Goal: Ask a question: Seek information or help from site administrators or community

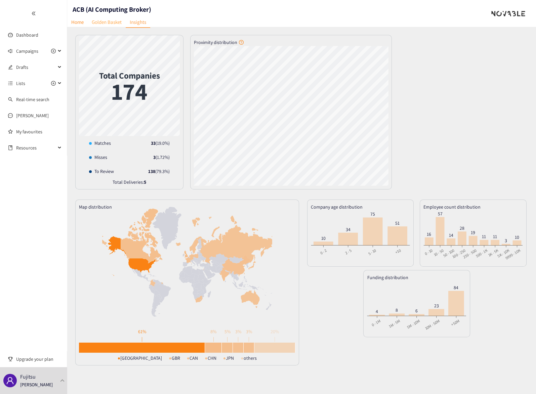
click at [99, 23] on link "Golden Basket" at bounding box center [107, 22] width 38 height 10
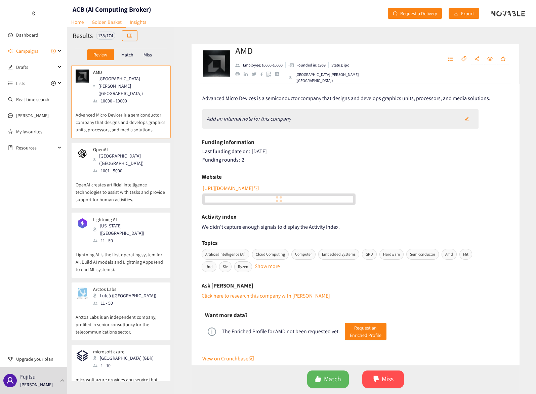
click at [128, 54] on p "Match" at bounding box center [127, 54] width 12 height 5
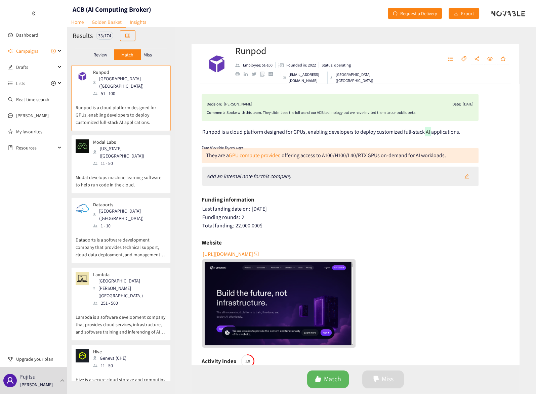
click at [149, 54] on p "Miss" at bounding box center [148, 54] width 8 height 5
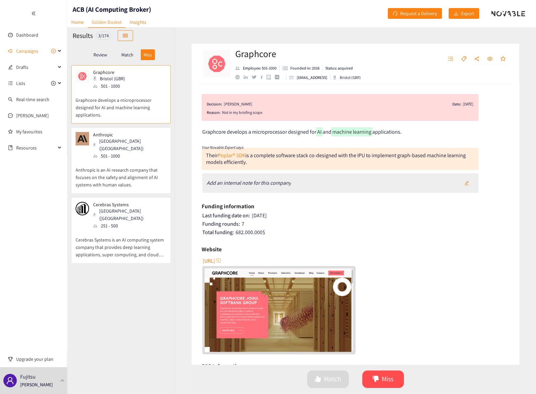
click at [118, 106] on p "Graphcore develops a microprocessor designed for AI and machine learning applic…" at bounding box center [121, 104] width 91 height 29
click at [120, 58] on div "Match" at bounding box center [127, 54] width 27 height 11
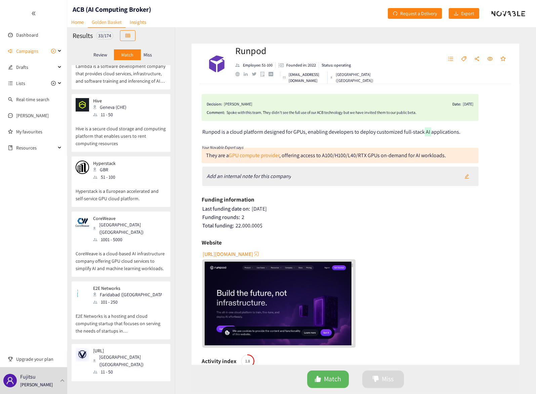
scroll to position [261, 0]
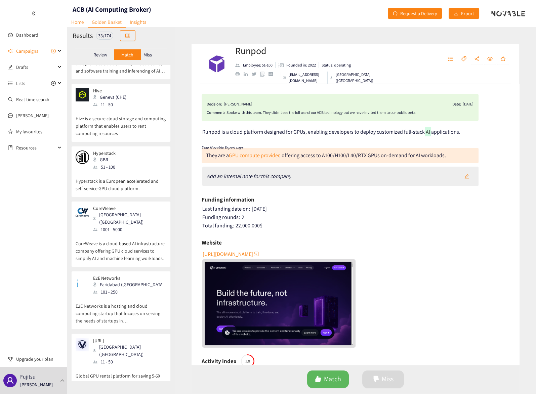
click at [127, 171] on p "Hyperstack is a European accelerated and self-service GPU cloud platform." at bounding box center [121, 182] width 91 height 22
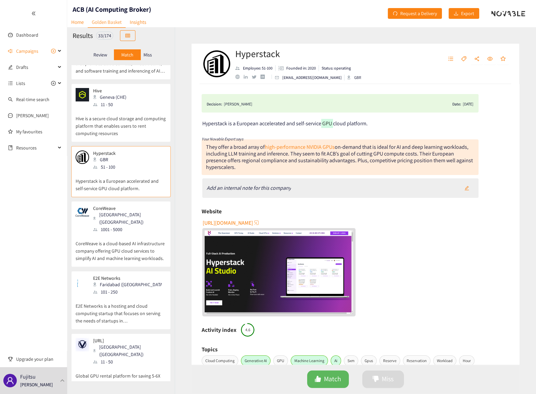
click at [227, 222] on span "[URL][DOMAIN_NAME]" at bounding box center [228, 223] width 50 height 8
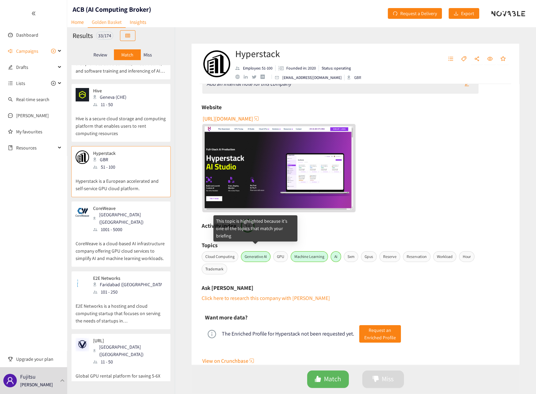
scroll to position [114, 0]
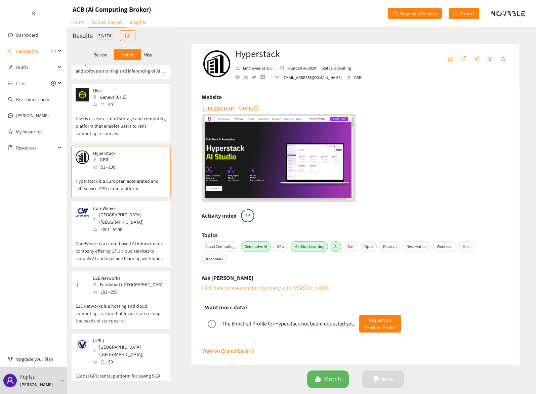
click at [246, 286] on link "Click here to research this company with [PERSON_NAME]" at bounding box center [266, 288] width 128 height 7
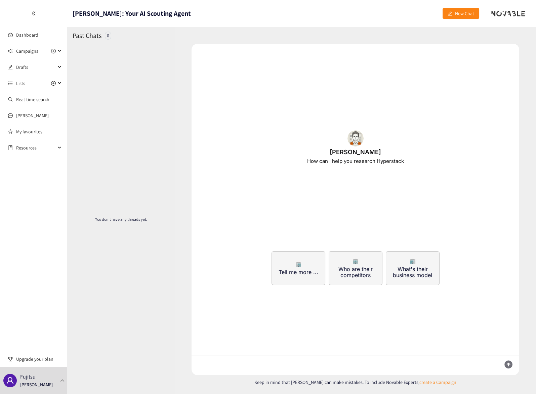
click at [252, 364] on textarea at bounding box center [344, 366] width 304 height 20
type textarea "Identify some of the board members like the CTO, CDO etc."
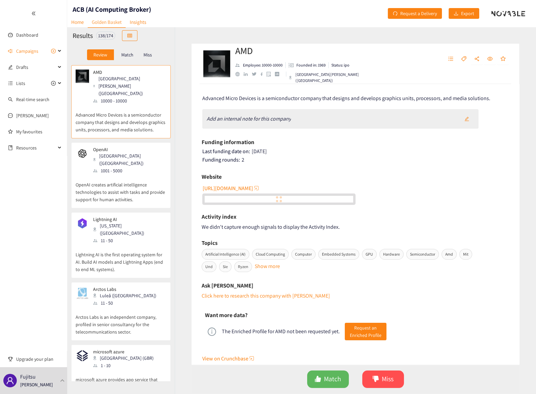
click at [127, 56] on p "Match" at bounding box center [127, 54] width 12 height 5
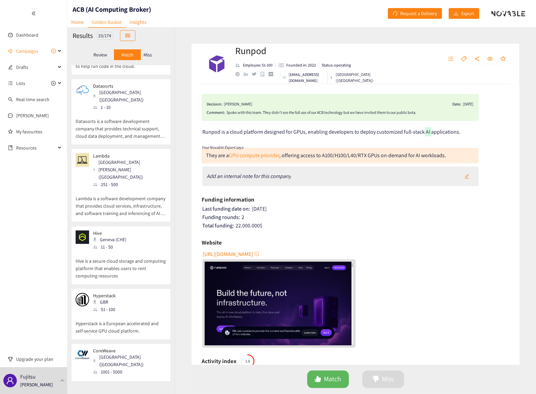
scroll to position [149, 0]
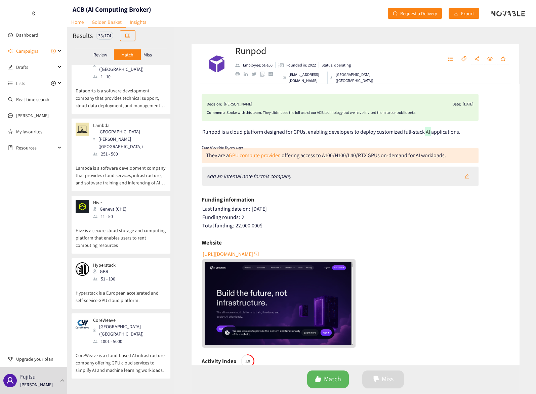
click at [129, 263] on div "Hyperstack GBR 51 - 100" at bounding box center [121, 273] width 91 height 20
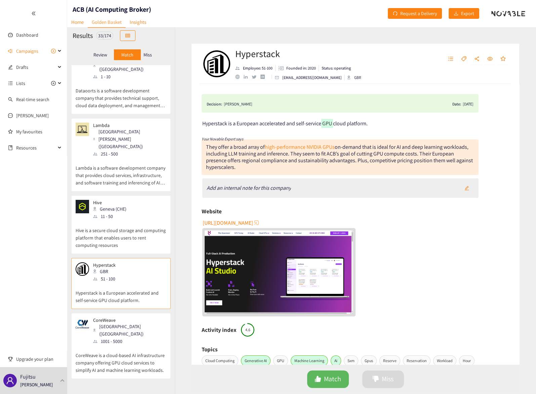
drag, startPoint x: 248, startPoint y: 222, endPoint x: 439, endPoint y: 230, distance: 191.1
click at [442, 230] on div "[URL][DOMAIN_NAME]" at bounding box center [355, 267] width 307 height 99
drag, startPoint x: 199, startPoint y: 225, endPoint x: 265, endPoint y: 227, distance: 66.6
click at [265, 227] on div "Decision: [PERSON_NAME] Date: [DATE] Hyperstack is a European accelerated and s…" at bounding box center [356, 224] width 328 height 281
click at [31, 114] on link "[PERSON_NAME]" at bounding box center [32, 116] width 33 height 6
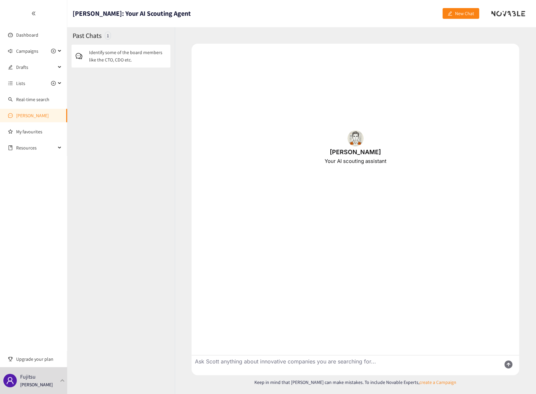
click at [124, 56] on p "Identify some of the board members like the CTO, CDO etc." at bounding box center [127, 56] width 77 height 15
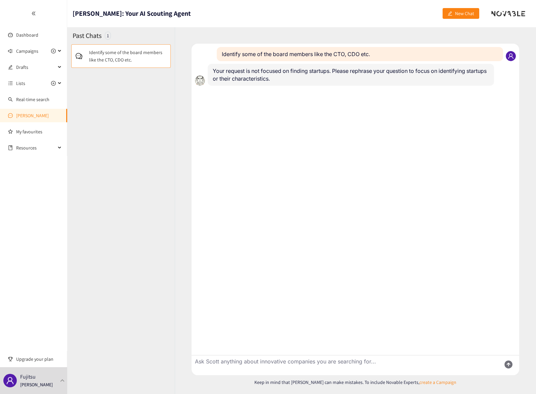
click at [303, 361] on textarea "Ask Scott anything about innovative companies you are searching for..." at bounding box center [344, 366] width 304 height 20
type textarea "For the company Hyperstack [URL][DOMAIN_NAME] find me the board members"
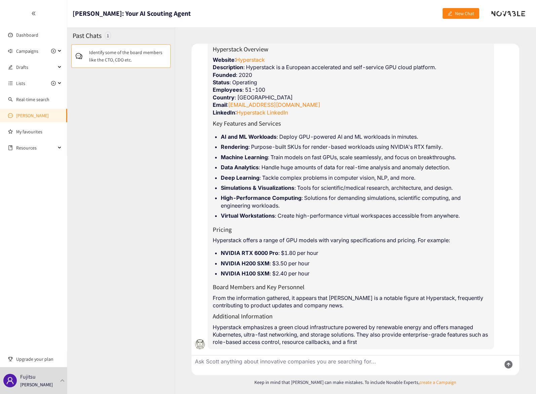
scroll to position [74, 0]
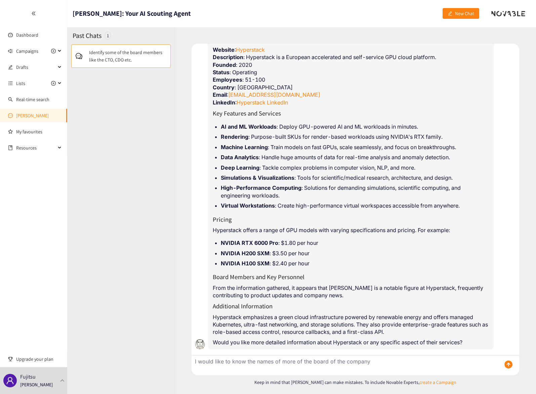
type textarea "I would like to know the names of more of the board of the company"
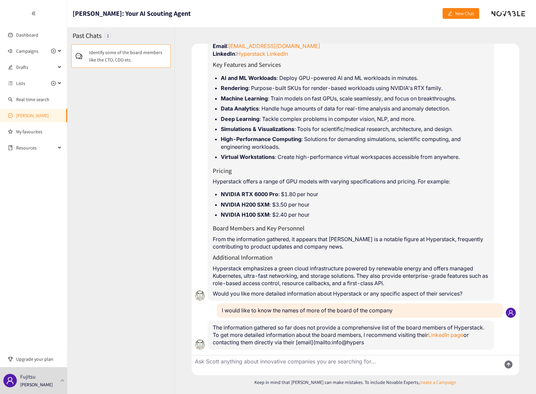
scroll to position [133, 0]
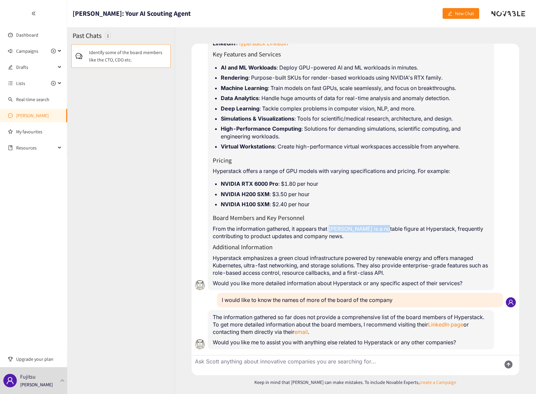
drag, startPoint x: 331, startPoint y: 228, endPoint x: 391, endPoint y: 227, distance: 59.5
click at [391, 227] on p "From the information gathered, it appears that [PERSON_NAME] is a notable figur…" at bounding box center [351, 232] width 276 height 15
copy p "[PERSON_NAME]"
